Goal: Task Accomplishment & Management: Use online tool/utility

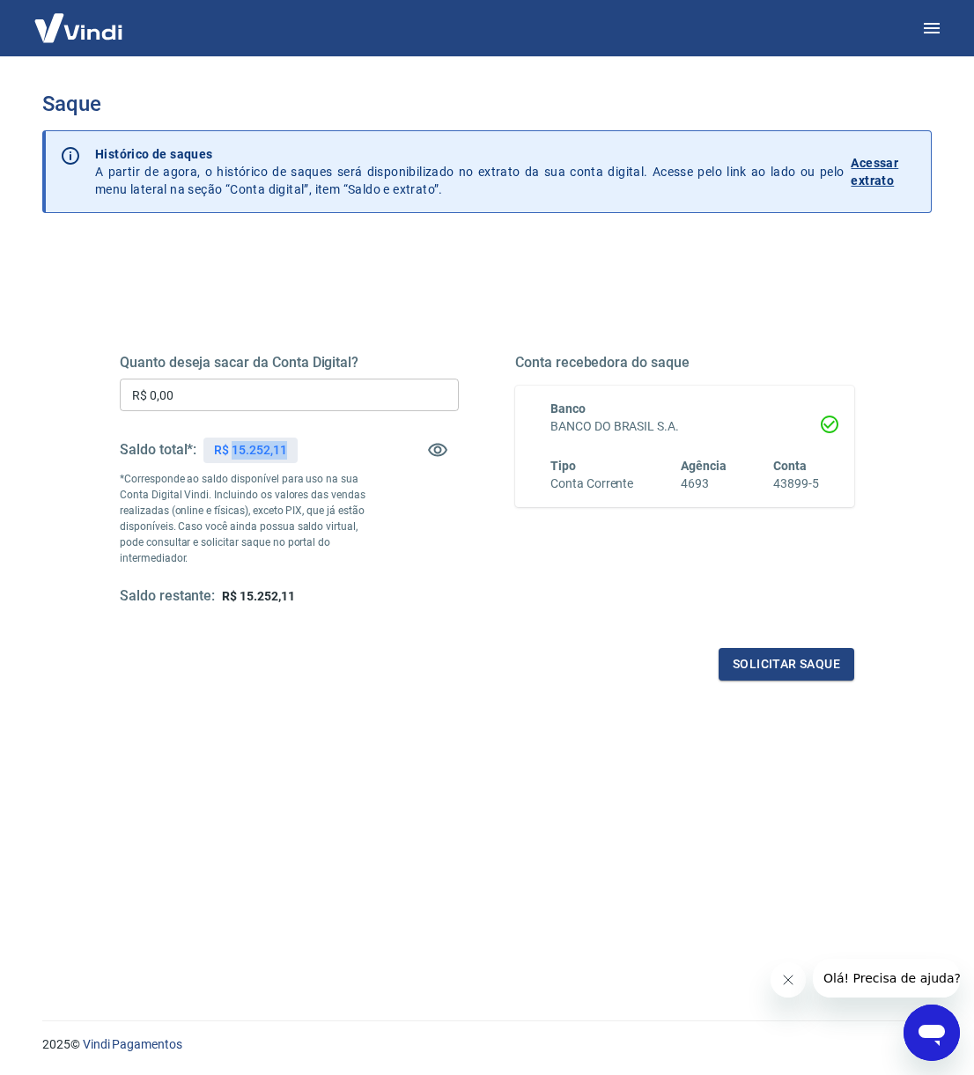
drag, startPoint x: 232, startPoint y: 449, endPoint x: 292, endPoint y: 447, distance: 60.8
click at [292, 447] on div "R$ 15.252,11" at bounding box center [249, 451] width 93 height 26
copy p "15.252,11"
